Goal: Transaction & Acquisition: Purchase product/service

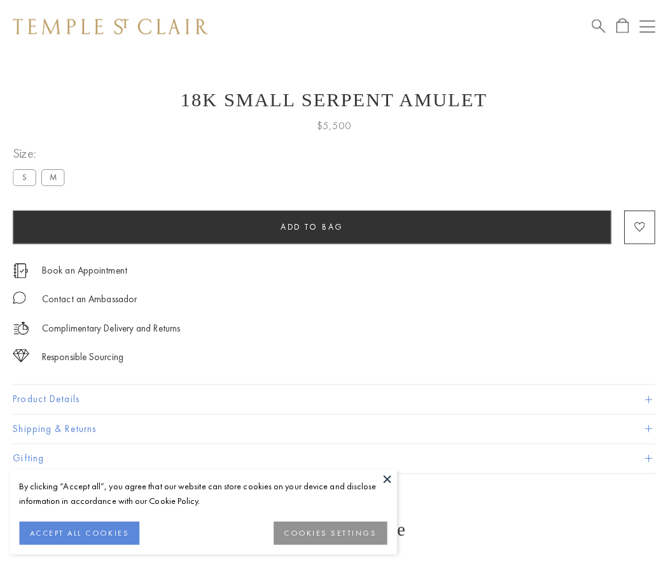
scroll to position [25, 0]
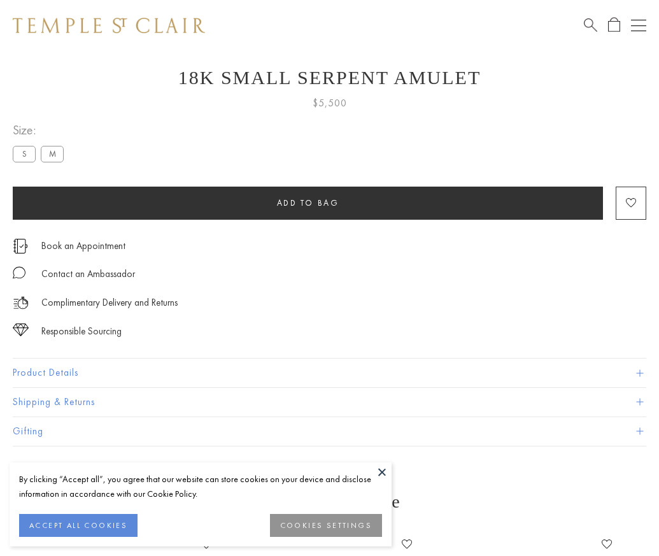
click at [307, 202] on span "Add to bag" at bounding box center [308, 202] width 62 height 11
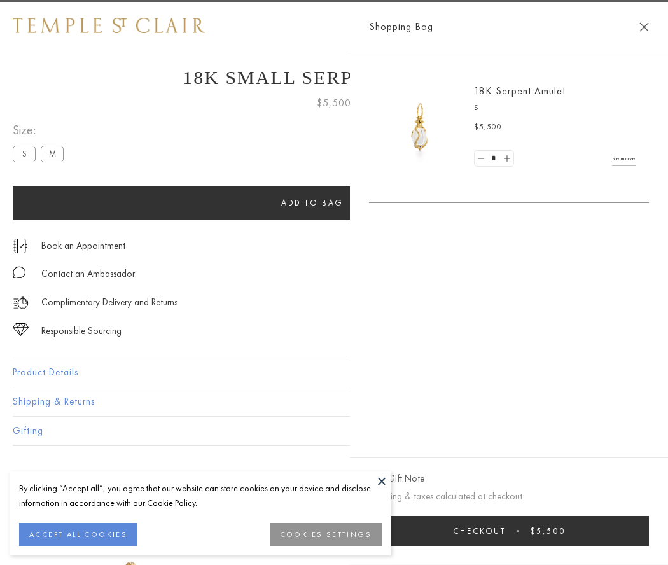
click at [512, 531] on button "Checkout $5,500" at bounding box center [509, 531] width 280 height 30
